Goal: Transaction & Acquisition: Purchase product/service

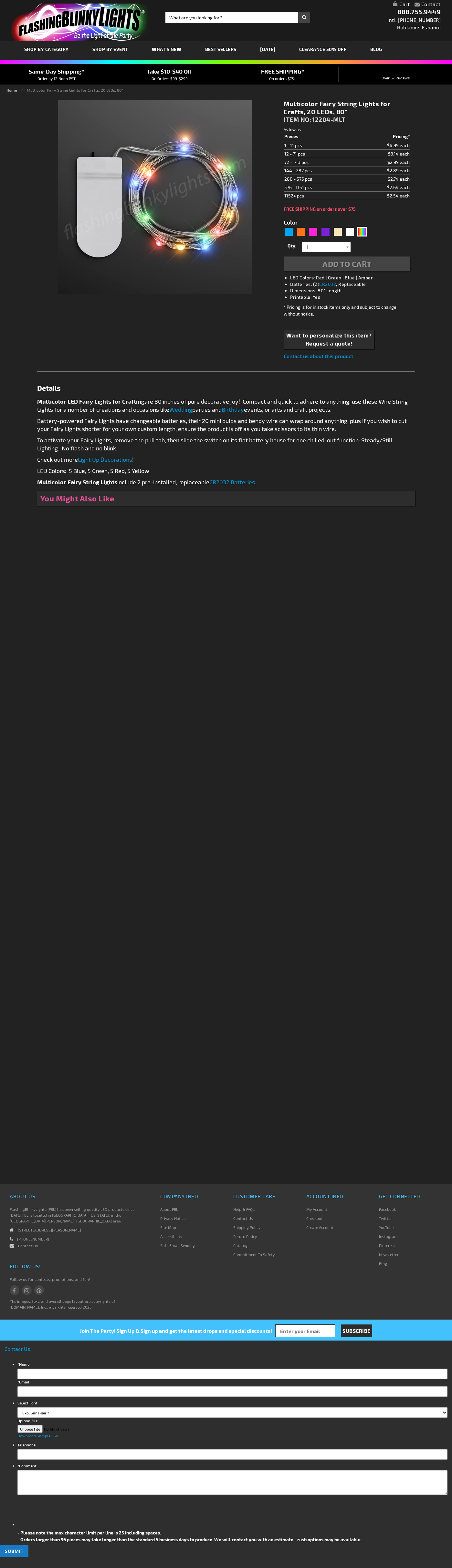
type input "5659"
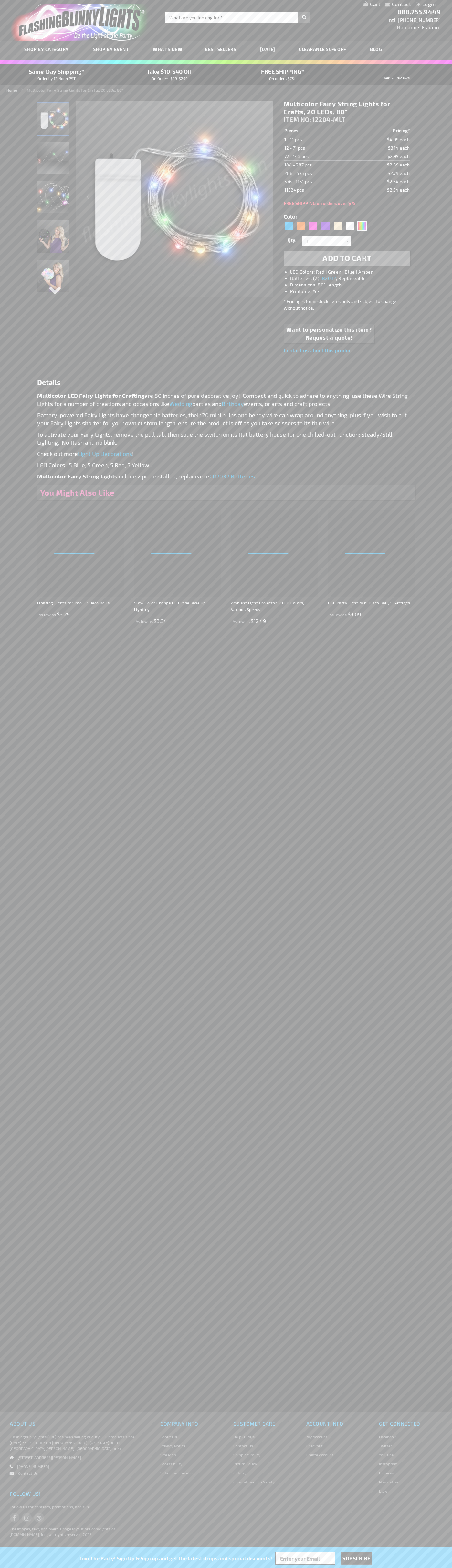
click at [353, 272] on li "LED Colors: Red | Green | Blue | Amber" at bounding box center [353, 272] width 126 height 7
click at [347, 258] on span "Add to Cart" at bounding box center [347, 257] width 49 height 9
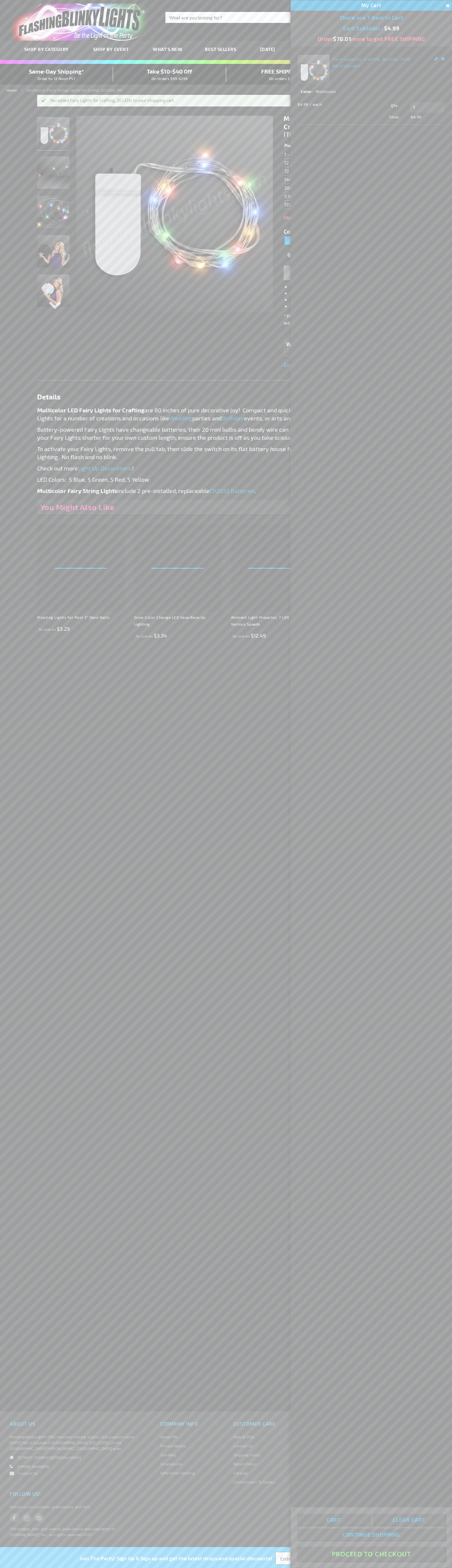
click at [371, 1554] on button "Proceed To Checkout" at bounding box center [371, 1554] width 148 height 15
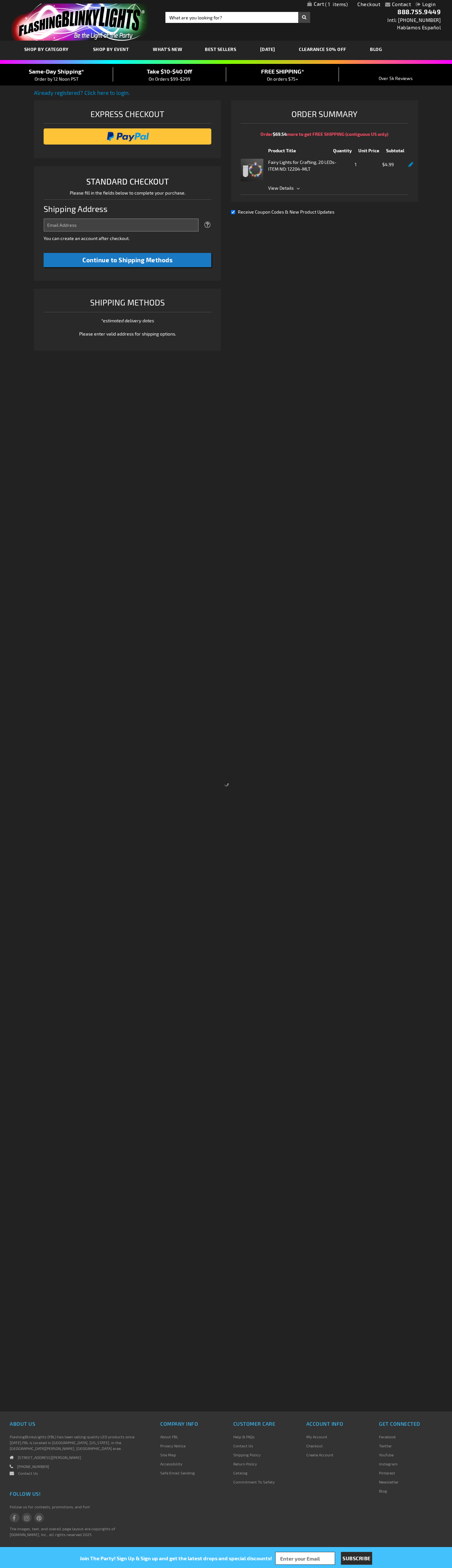
select select "US"
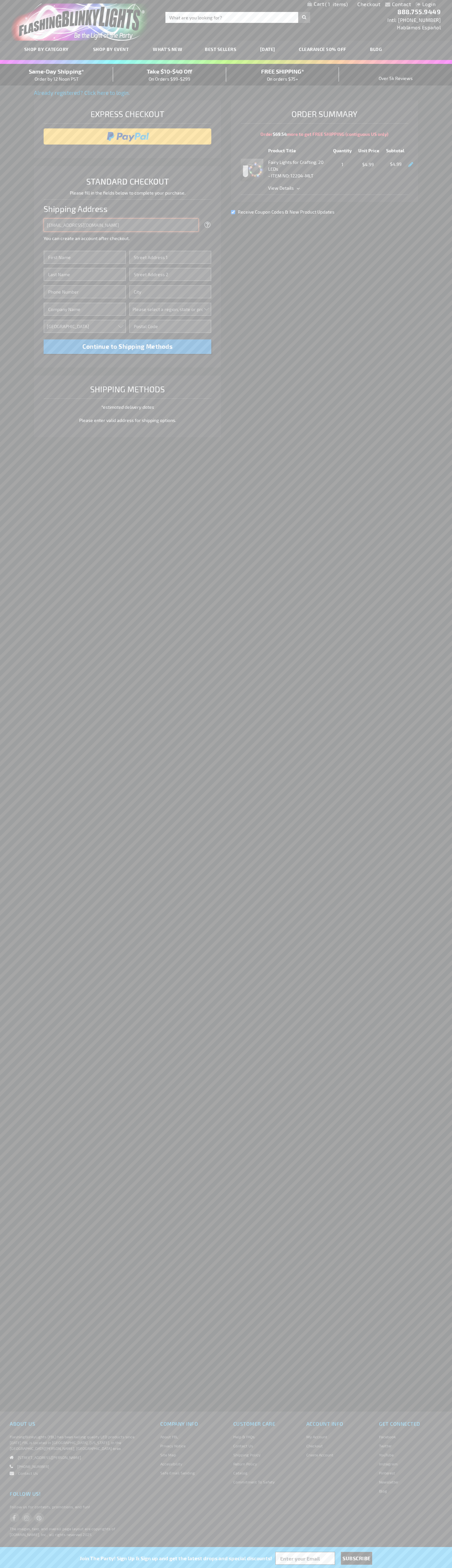
type input "johnsmith005@storebotmail.joonix.net"
type input "John"
type input "651 N. 34th Str."
type input "First floor"
type input "seattle"
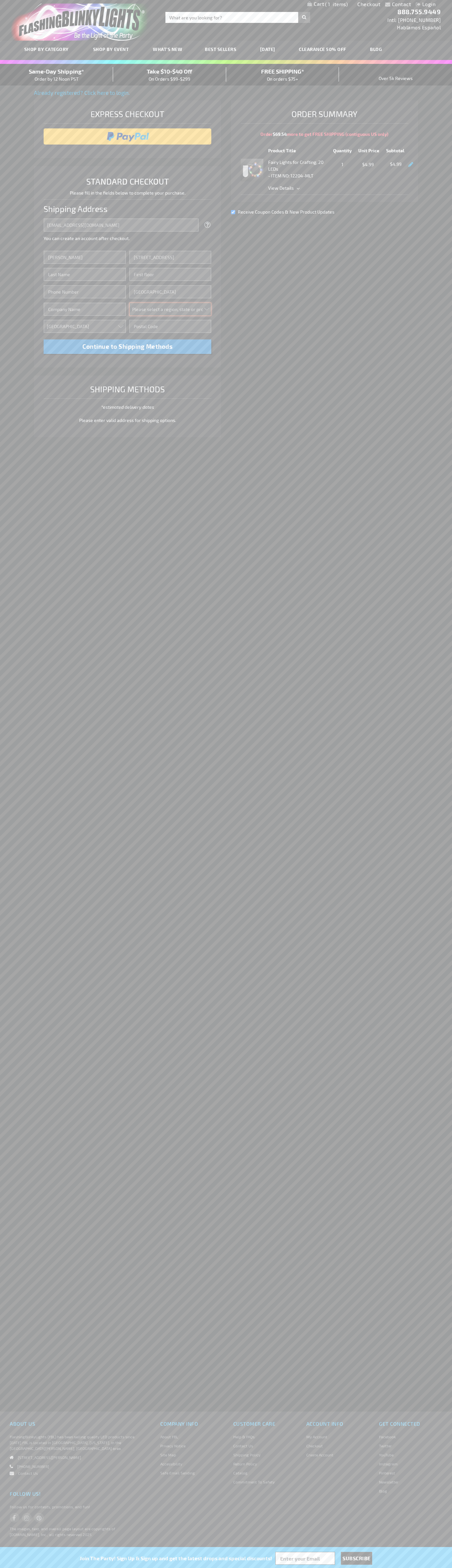
select select "62"
type input "98103"
type input "Smith"
type input "6502530000"
type input "John Smith"
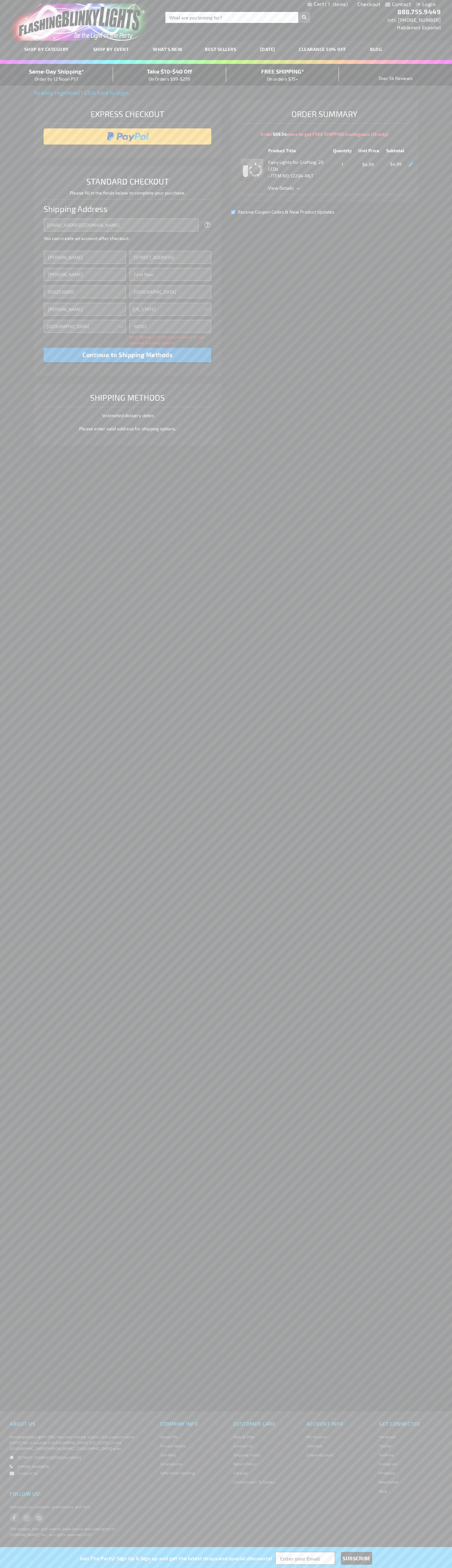
click at [57, 75] on div "Same-Day Shipping* Order by 12 Noon PST" at bounding box center [57, 74] width 113 height 15
click at [127, 136] on input "image" at bounding box center [127, 136] width 161 height 13
